Goal: Communication & Community: Answer question/provide support

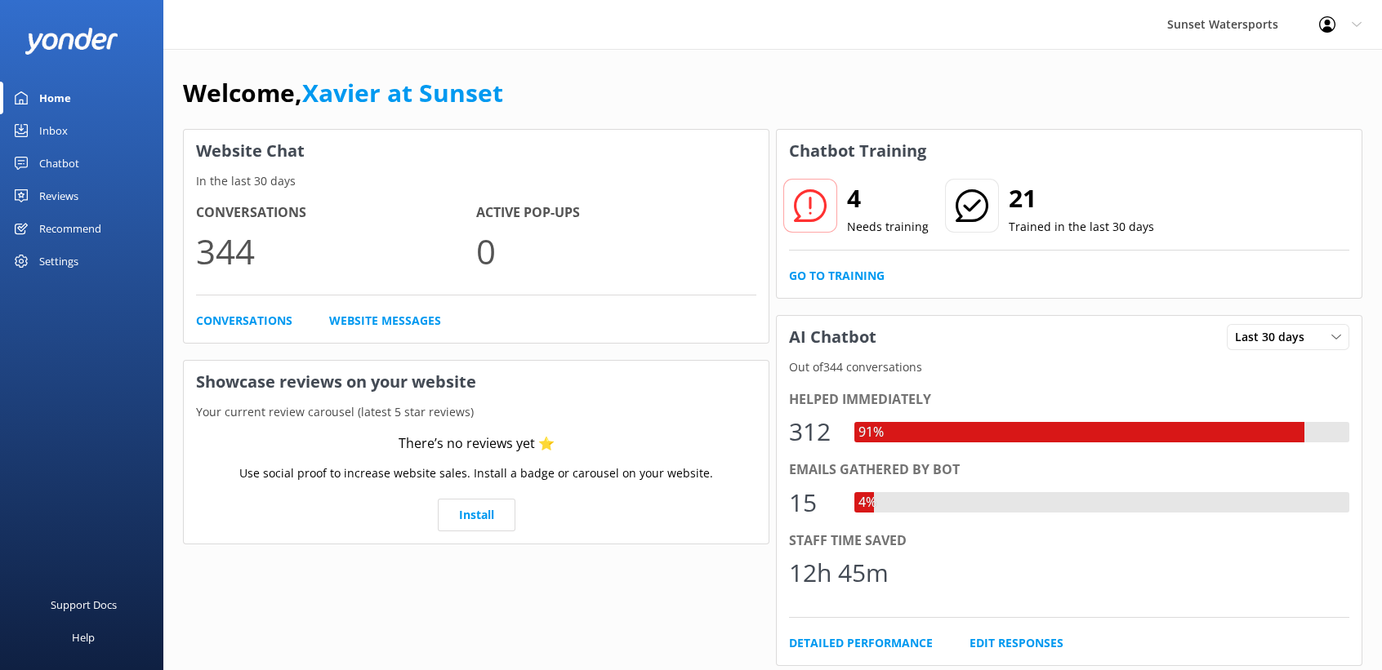
click at [70, 135] on link "Inbox" at bounding box center [81, 130] width 163 height 33
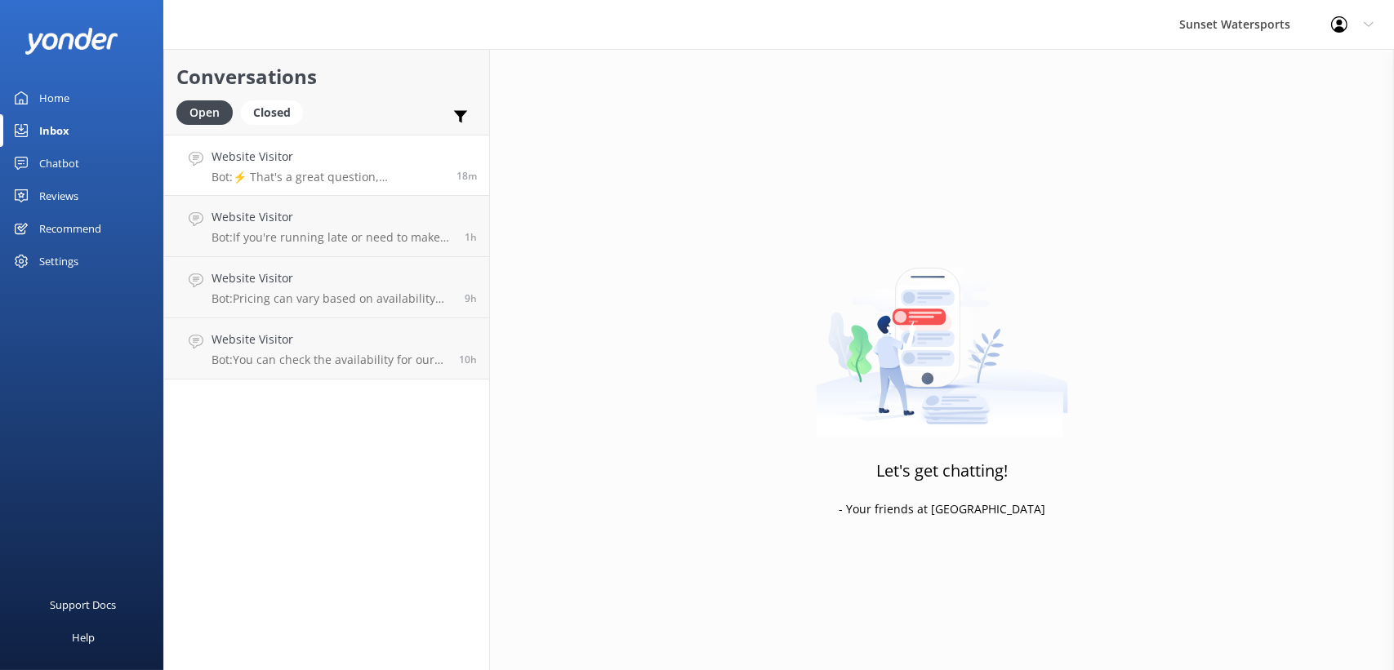
click at [391, 179] on p "Bot: ⚡ That's a great question, unfortunately I do not know the answer. I'm goi…" at bounding box center [328, 177] width 233 height 15
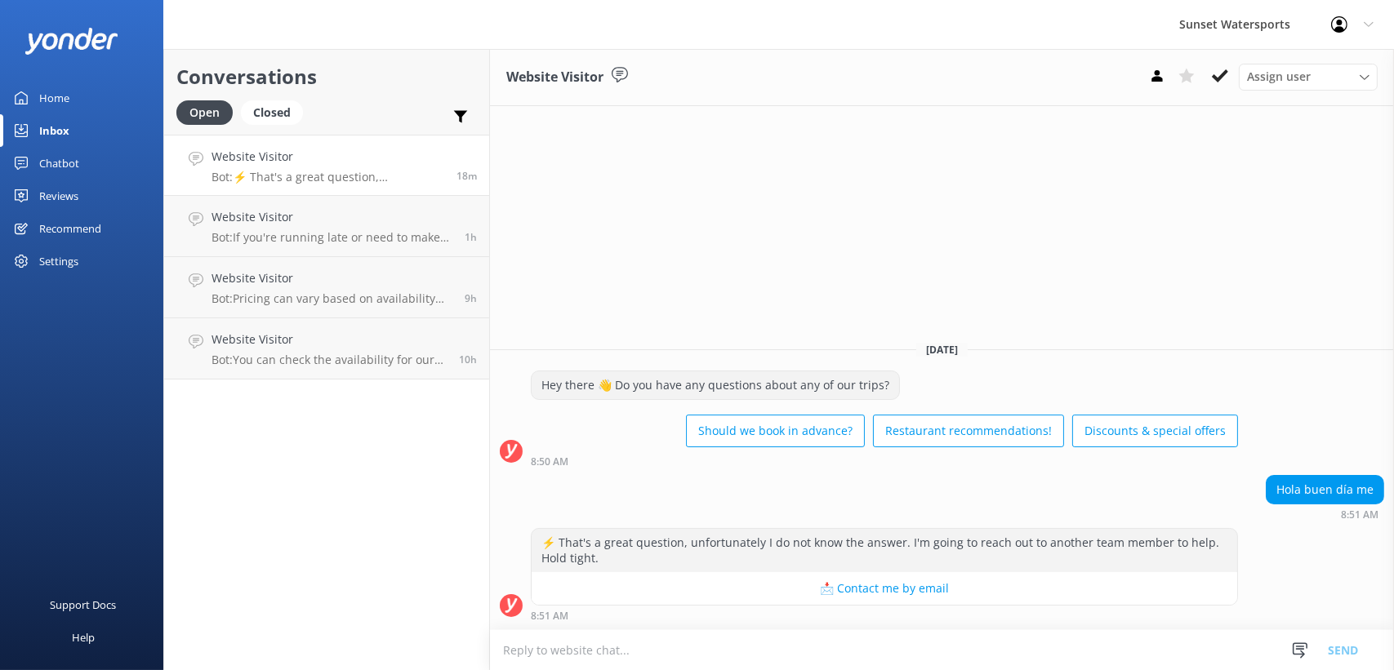
click at [693, 644] on textarea at bounding box center [942, 650] width 904 height 40
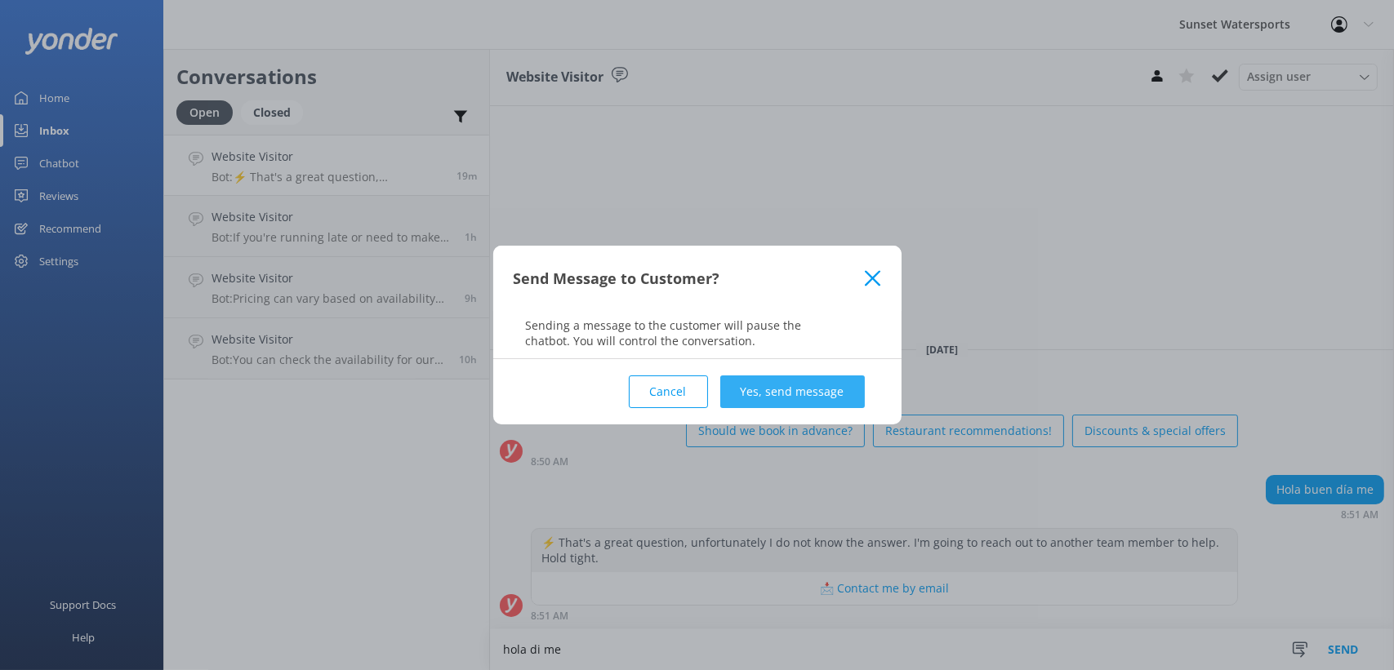
type textarea "hola di me"
click at [785, 388] on button "Yes, send message" at bounding box center [792, 392] width 145 height 33
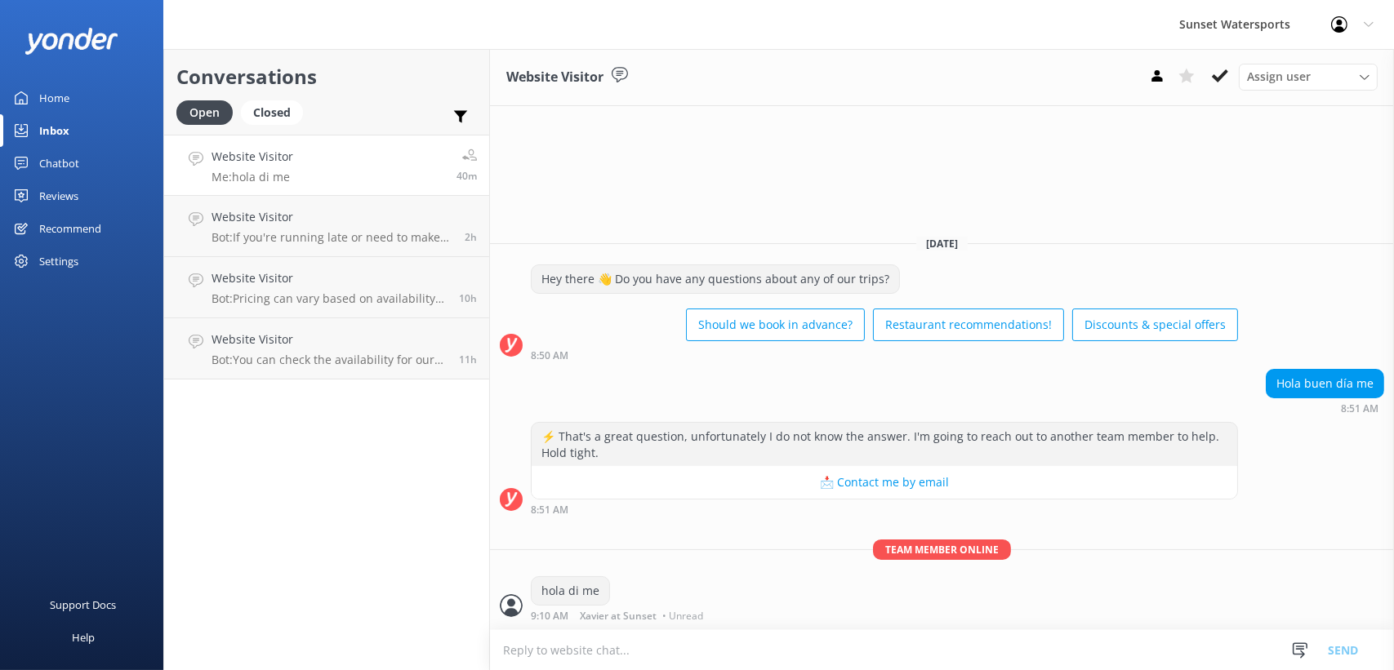
click at [71, 131] on link "Inbox" at bounding box center [81, 130] width 163 height 33
